Goal: Task Accomplishment & Management: Complete application form

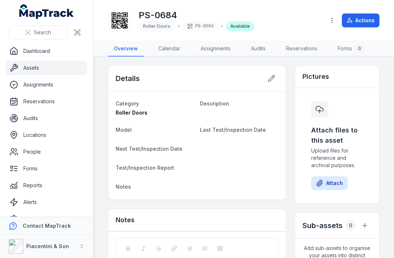
click at [31, 66] on link "Assets" at bounding box center [46, 68] width 81 height 15
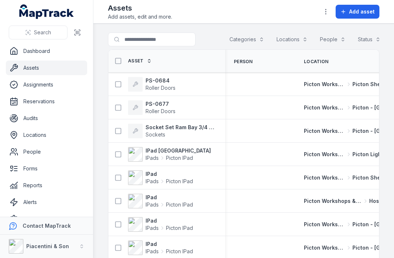
click at [295, 15] on span "Add asset" at bounding box center [362, 11] width 26 height 7
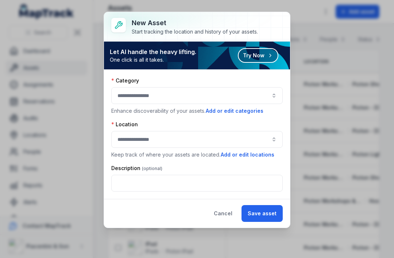
click at [266, 93] on button "button" at bounding box center [196, 95] width 171 height 17
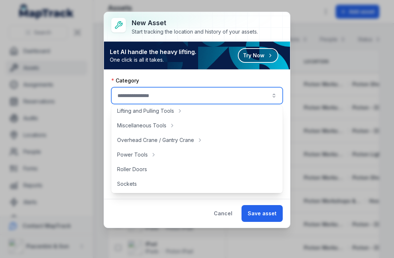
scroll to position [267, 0]
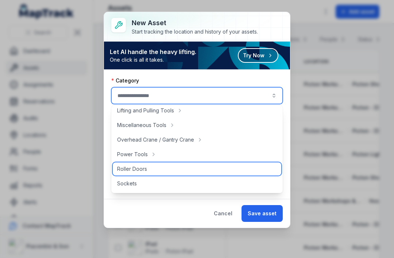
click at [152, 169] on div "Roller Doors" at bounding box center [197, 168] width 168 height 13
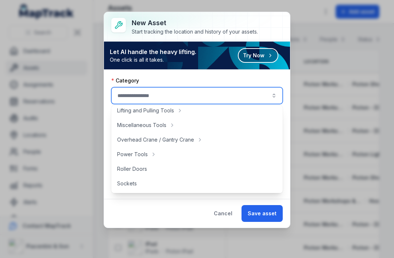
type input "**********"
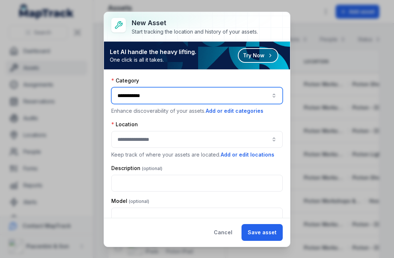
click at [213, 140] on button "button" at bounding box center [196, 139] width 171 height 17
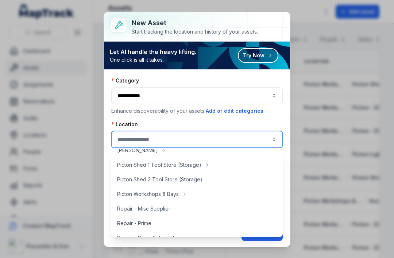
scroll to position [130, 0]
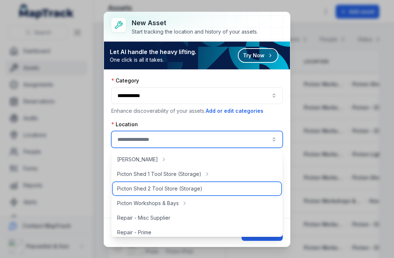
click at [196, 186] on span "Picton Shed 2 Tool Store (Storage)" at bounding box center [159, 188] width 85 height 7
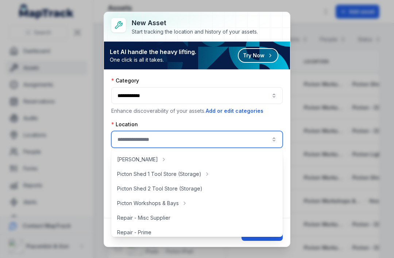
type input "**********"
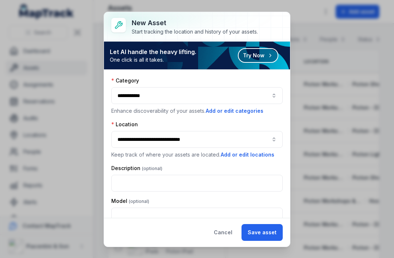
click at [273, 234] on button "Save asset" at bounding box center [261, 232] width 41 height 17
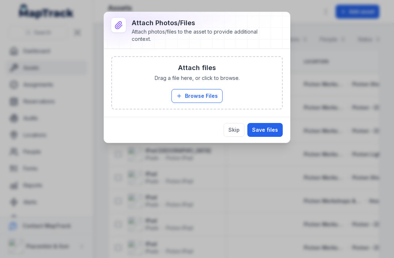
click at [235, 125] on button "Skip" at bounding box center [233, 130] width 21 height 14
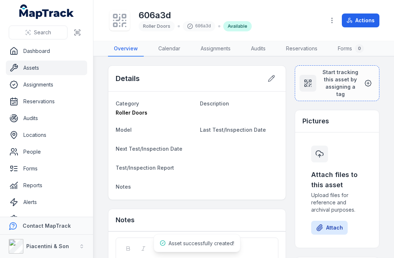
click at [238, 130] on span "Last Test/Inspection Date" at bounding box center [233, 129] width 66 height 6
click at [295, 82] on icon at bounding box center [307, 83] width 9 height 9
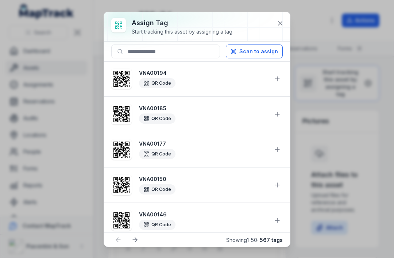
click at [261, 51] on button "Scan to assign" at bounding box center [254, 51] width 57 height 14
